Goal: Task Accomplishment & Management: Complete application form

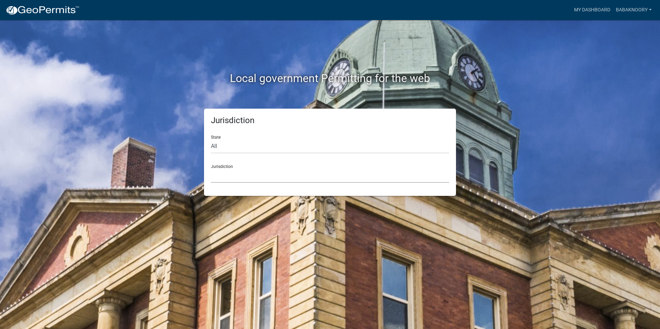
drag, startPoint x: 308, startPoint y: 170, endPoint x: 308, endPoint y: 174, distance: 3.8
click at [308, 170] on select "[GEOGRAPHIC_DATA], [US_STATE] [GEOGRAPHIC_DATA], [US_STATE][PERSON_NAME][GEOGRA…" at bounding box center [330, 176] width 238 height 14
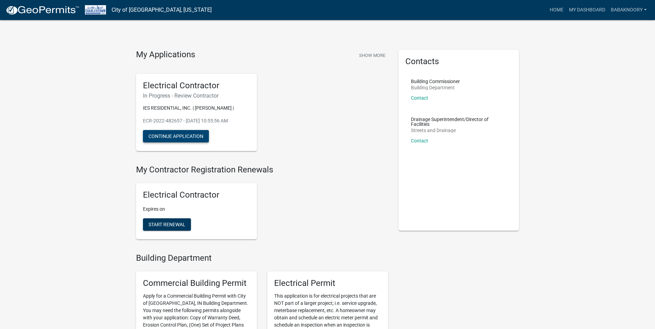
click at [184, 136] on button "Continue Application" at bounding box center [176, 136] width 66 height 12
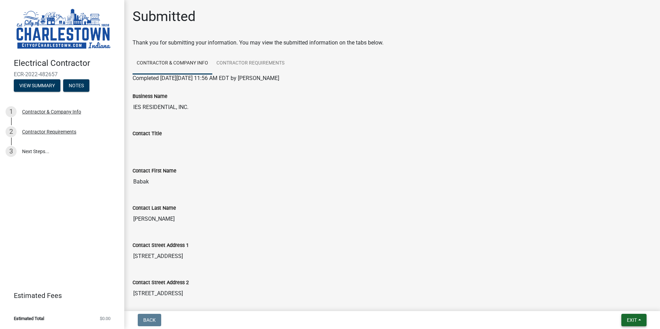
click at [630, 320] on span "Exit" at bounding box center [632, 321] width 10 height 6
click at [613, 302] on button "Save & Exit" at bounding box center [619, 302] width 55 height 17
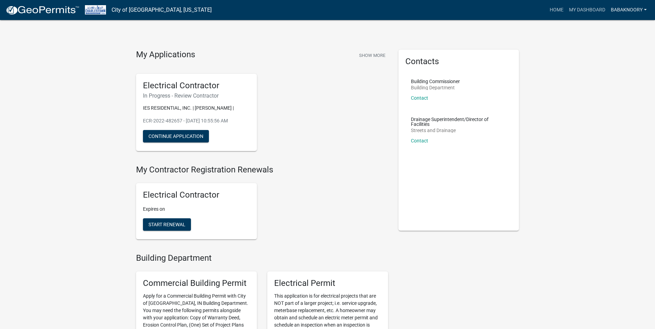
click at [638, 12] on link "BabakNoory" at bounding box center [628, 9] width 41 height 13
click at [615, 50] on link "Logout" at bounding box center [621, 50] width 55 height 17
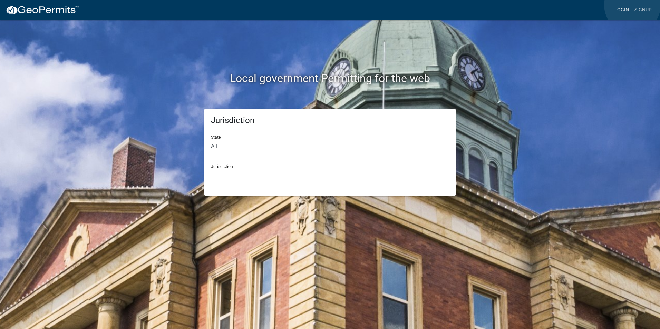
click at [619, 12] on link "Login" at bounding box center [622, 9] width 20 height 13
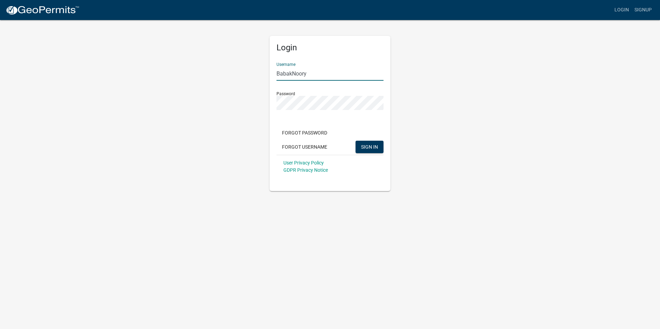
click at [313, 75] on input "BabakNoory" at bounding box center [330, 74] width 107 height 14
type input "IESResi"
click at [369, 144] on span "SIGN IN" at bounding box center [369, 147] width 17 height 6
